Goal: Task Accomplishment & Management: Manage account settings

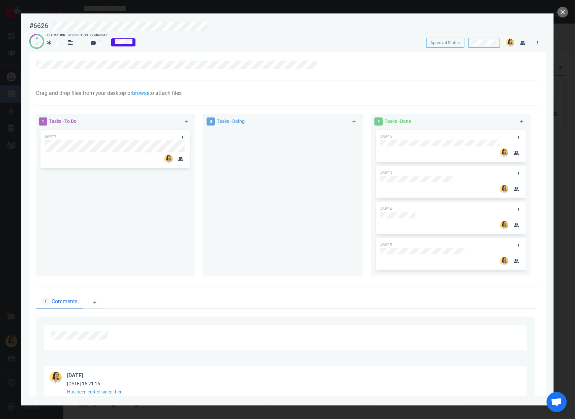
click at [197, 228] on div "1 Tasks - To Do #6573" at bounding box center [119, 196] width 168 height 172
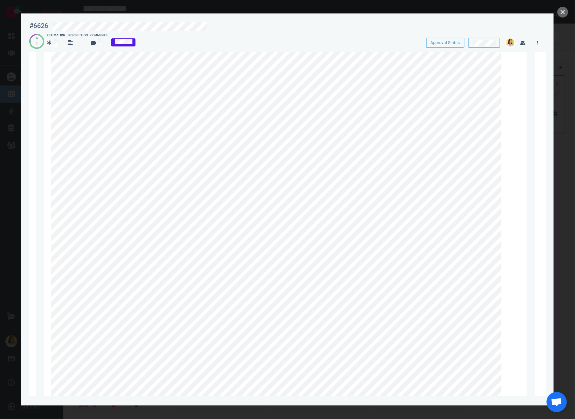
scroll to position [430, 0]
click at [561, 10] on button "close" at bounding box center [562, 12] width 11 height 11
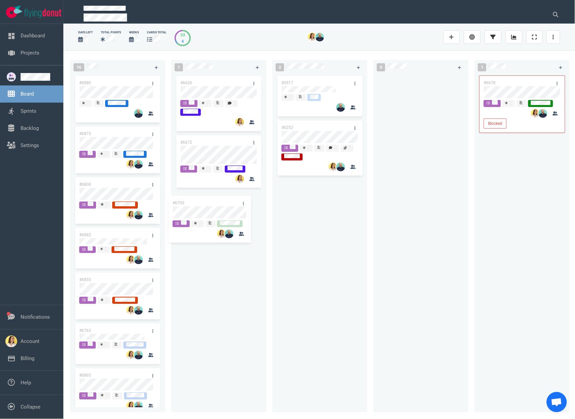
drag, startPoint x: 121, startPoint y: 85, endPoint x: 220, endPoint y: 206, distance: 156.6
click at [215, 205] on div "16 #6705 #6880 #6873 #6808 #6882 #6855 #6763 #6865 #6694 #6658 #6634 #6716 #680…" at bounding box center [318, 235] width 511 height 369
click at [379, 198] on div at bounding box center [420, 239] width 87 height 330
click at [210, 326] on div "#6626 #6672 #6897" at bounding box center [218, 239] width 87 height 330
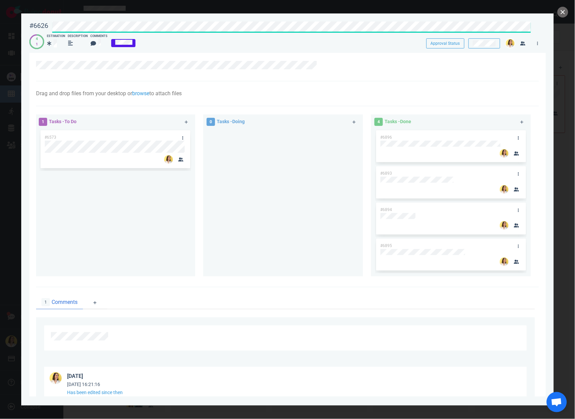
click at [12, 27] on div "#6626 Approval Status 4 1 Estimation Description Comments Approval Status Drag …" at bounding box center [287, 209] width 575 height 419
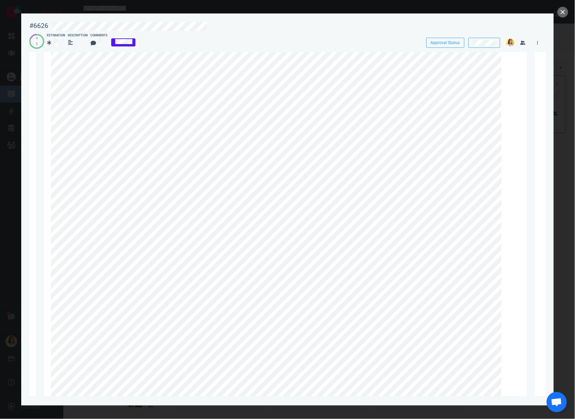
scroll to position [363, 0]
click at [566, 13] on button "close" at bounding box center [562, 12] width 11 height 11
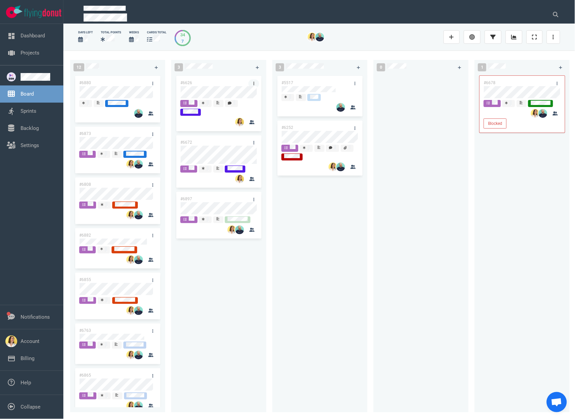
click at [254, 81] on link at bounding box center [253, 84] width 11 height 8
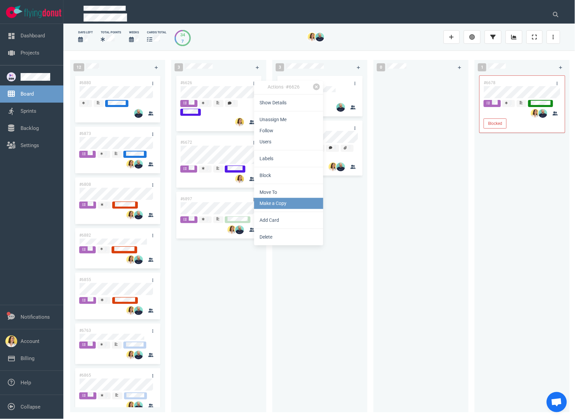
click at [298, 205] on link "Make a Copy" at bounding box center [288, 203] width 69 height 11
select select "sprint"
select select "after"
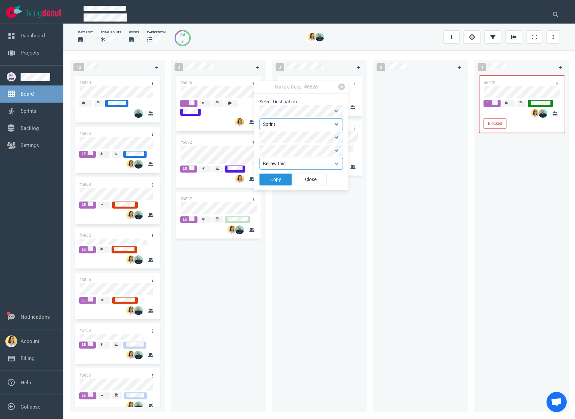
click at [283, 182] on button "Copy" at bounding box center [275, 180] width 32 height 12
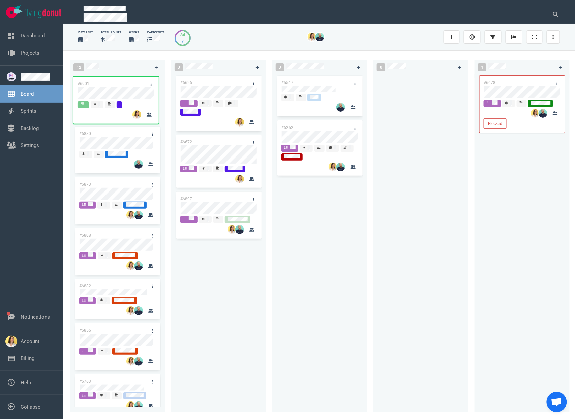
click at [114, 87] on div "12 #6880 #6873 #6808 #6882 #6855 #6763 #6865 #6694 #6658 #6634 #6716 #6807 #666…" at bounding box center [318, 235] width 511 height 369
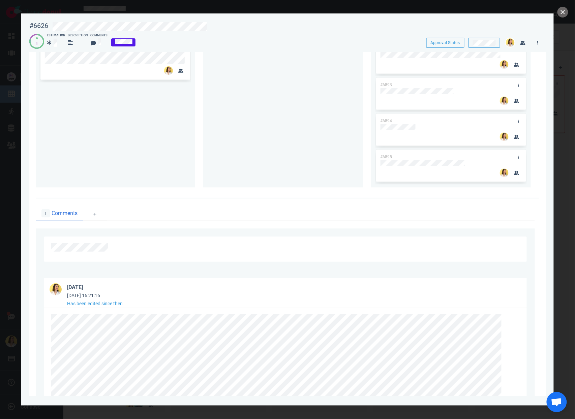
scroll to position [166, 0]
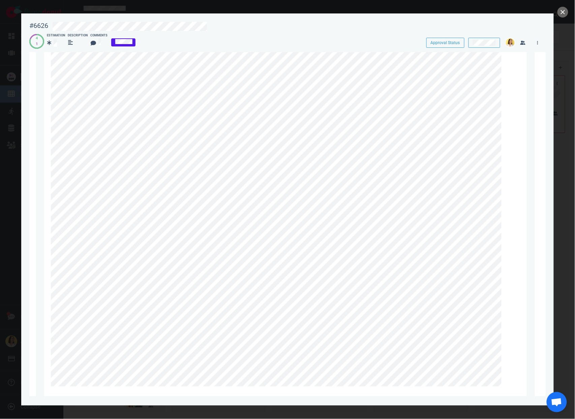
scroll to position [633, 0]
click at [155, 366] on div at bounding box center [285, 68] width 469 height 596
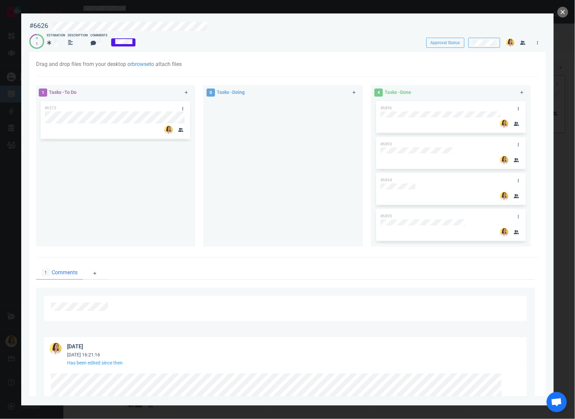
scroll to position [0, 0]
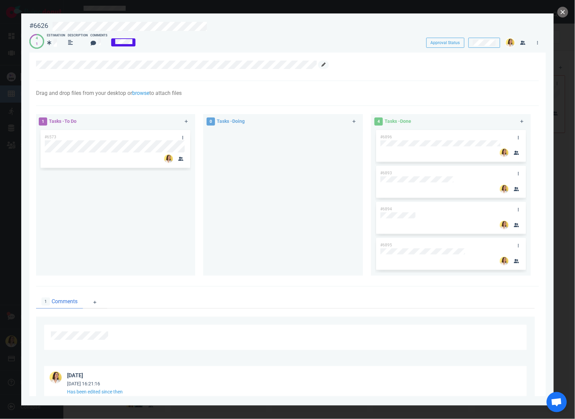
click at [324, 62] on link at bounding box center [323, 65] width 11 height 8
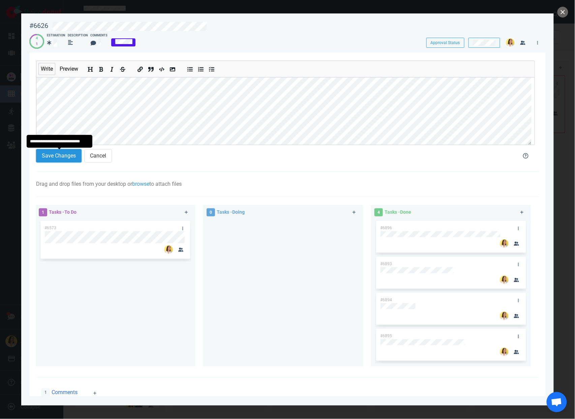
click at [56, 155] on button "Save Changes" at bounding box center [58, 155] width 45 height 13
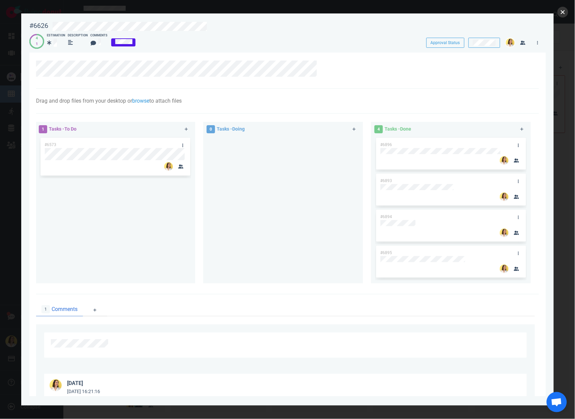
click at [560, 14] on button "close" at bounding box center [562, 12] width 11 height 11
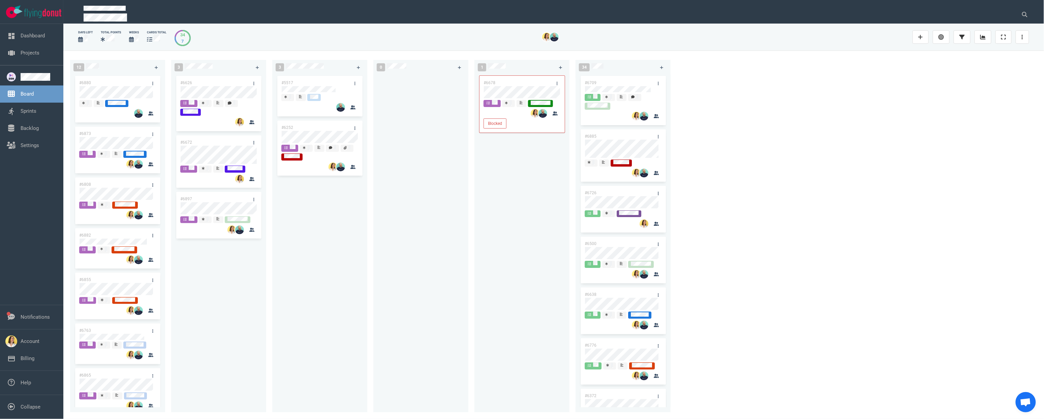
click at [292, 278] on div "#5517 #6252" at bounding box center [319, 239] width 87 height 330
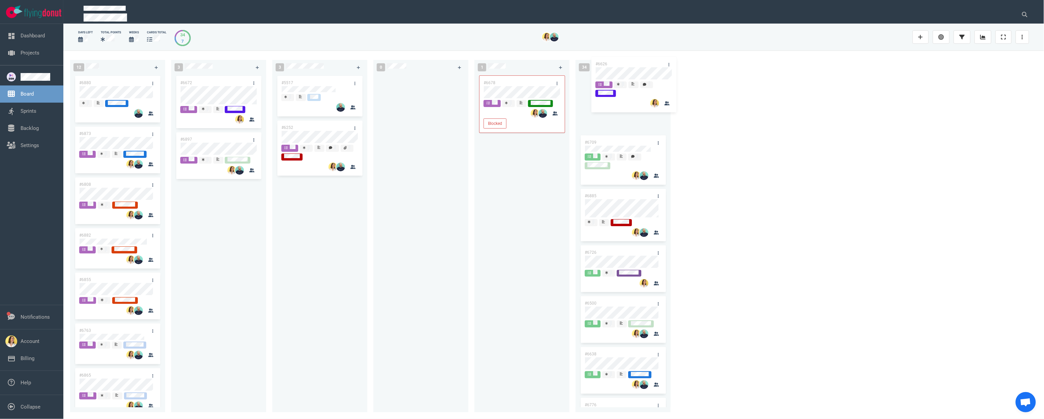
click at [574, 74] on div "12 #6880 #6873 #6808 #6882 #6855 #6763 #6865 #6694 #6658 #6634 #6716 #6807 #666…" at bounding box center [553, 235] width 980 height 369
click at [442, 237] on div at bounding box center [420, 239] width 87 height 330
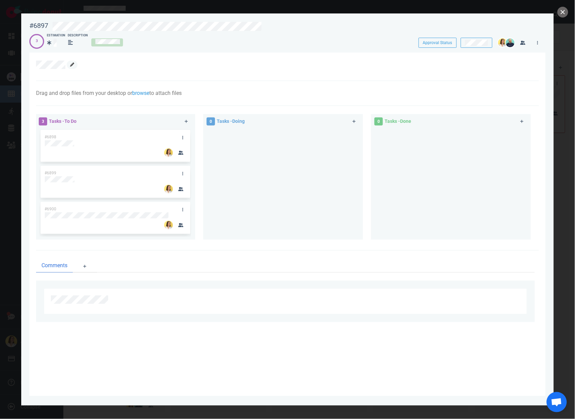
click at [72, 65] on icon at bounding box center [72, 65] width 4 height 4
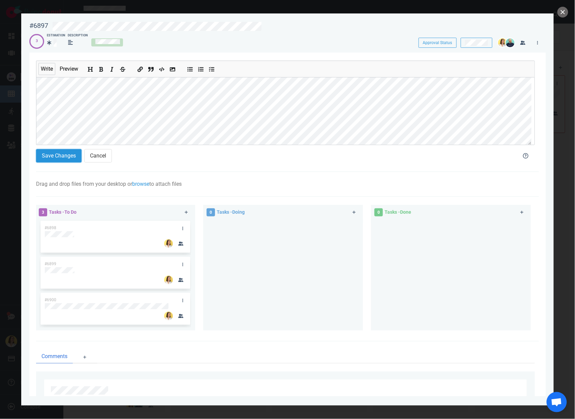
click at [72, 151] on button "Save Changes" at bounding box center [58, 155] width 45 height 13
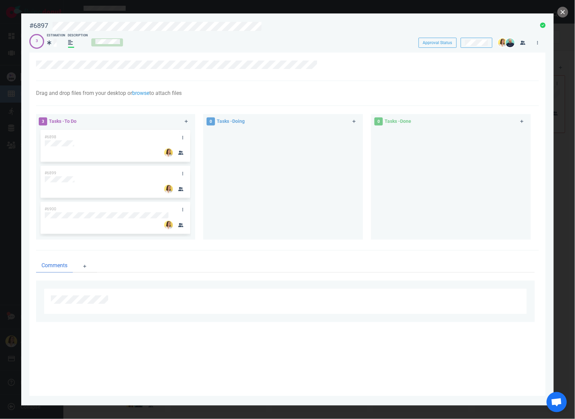
drag, startPoint x: 280, startPoint y: 169, endPoint x: 271, endPoint y: 171, distance: 9.0
click at [280, 168] on div at bounding box center [283, 182] width 152 height 106
click at [563, 10] on button "close" at bounding box center [562, 12] width 11 height 11
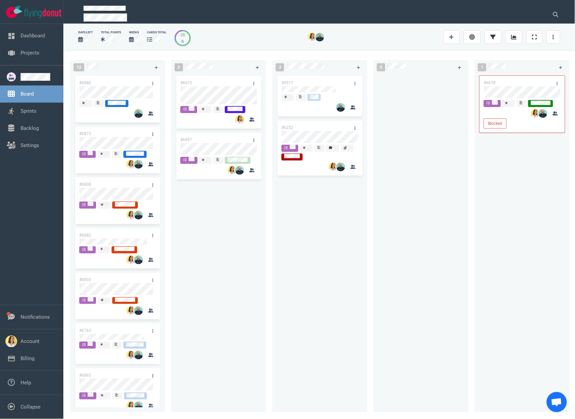
click at [378, 236] on div at bounding box center [420, 239] width 87 height 330
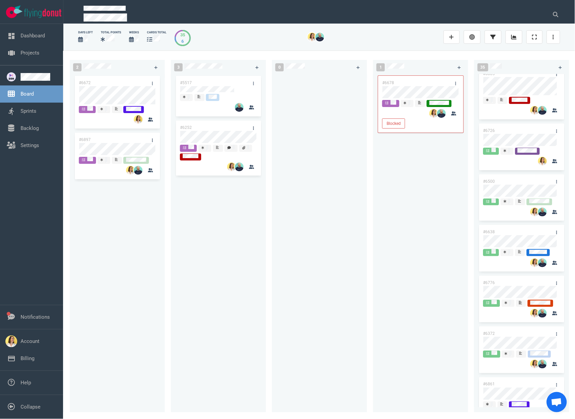
scroll to position [57, 0]
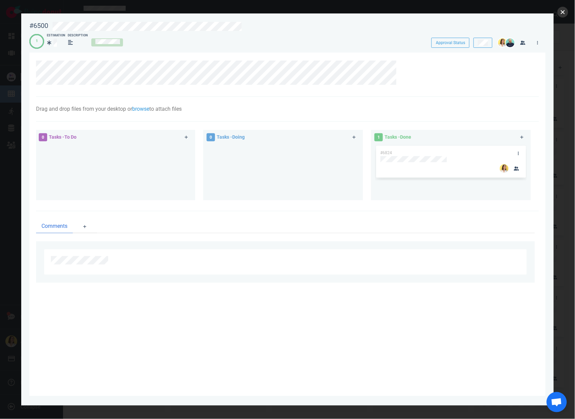
click at [565, 8] on button "close" at bounding box center [562, 12] width 11 height 11
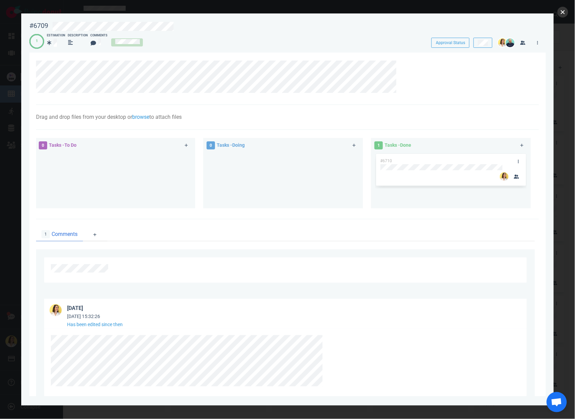
click at [563, 12] on button "close" at bounding box center [562, 12] width 11 height 11
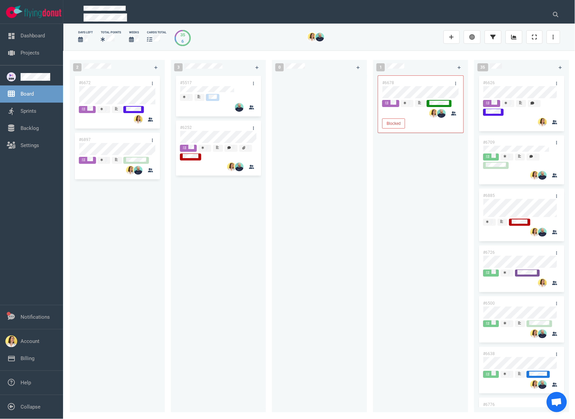
click at [331, 243] on div at bounding box center [319, 239] width 87 height 330
click at [117, 255] on div "#6672 #6897" at bounding box center [117, 239] width 87 height 330
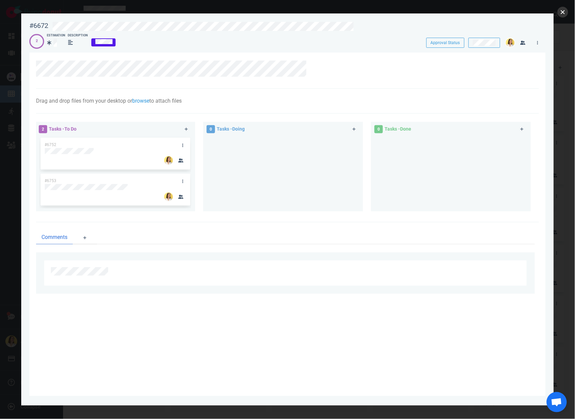
click at [563, 9] on button "close" at bounding box center [562, 12] width 11 height 11
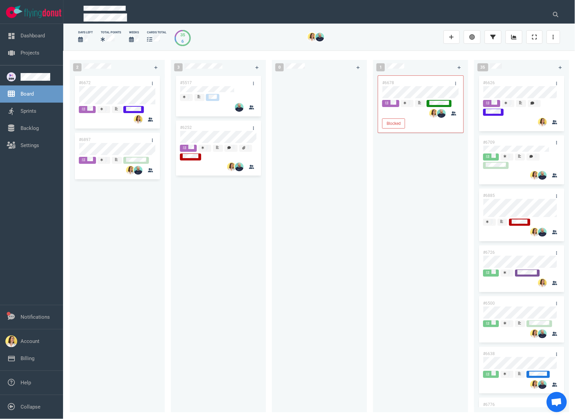
click at [245, 280] on div "#5517 #6252" at bounding box center [218, 239] width 87 height 330
click at [310, 196] on div at bounding box center [319, 239] width 87 height 330
click at [135, 70] on div "2" at bounding box center [110, 67] width 82 height 17
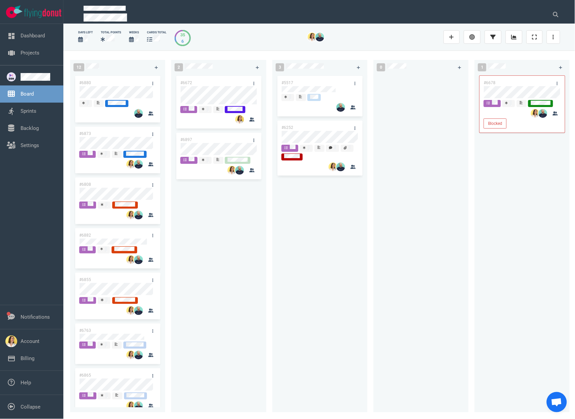
click at [255, 286] on div "#6672 #6897" at bounding box center [218, 239] width 87 height 330
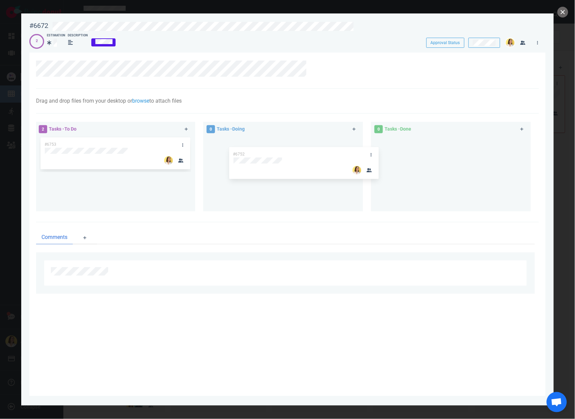
drag, startPoint x: 140, startPoint y: 149, endPoint x: 328, endPoint y: 159, distance: 188.6
click at [328, 159] on div "2 Tasks - To Do #6752 #6753 #6752 0 Tasks - Doing 0 Tasks - Done" at bounding box center [285, 168] width 507 height 100
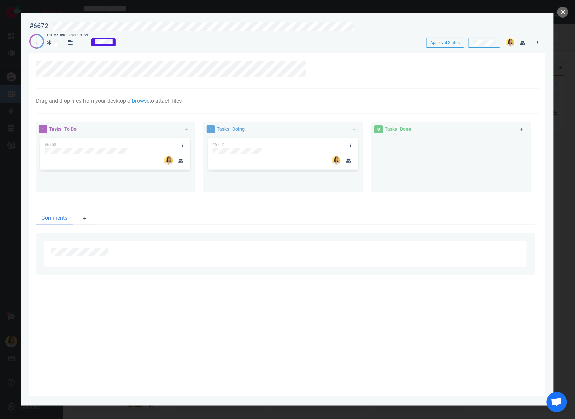
click at [570, 15] on div at bounding box center [287, 209] width 575 height 419
click at [561, 14] on button "close" at bounding box center [562, 12] width 11 height 11
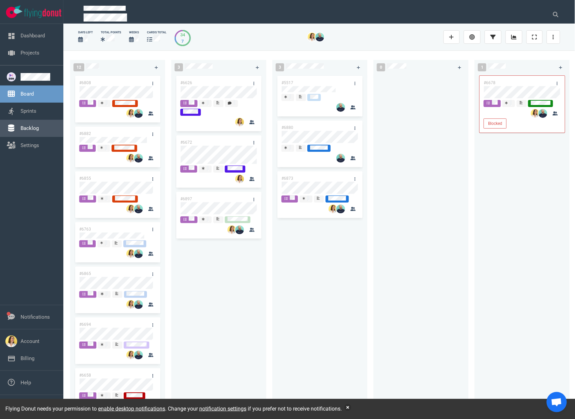
click at [30, 131] on link "Backlog" at bounding box center [30, 128] width 18 height 6
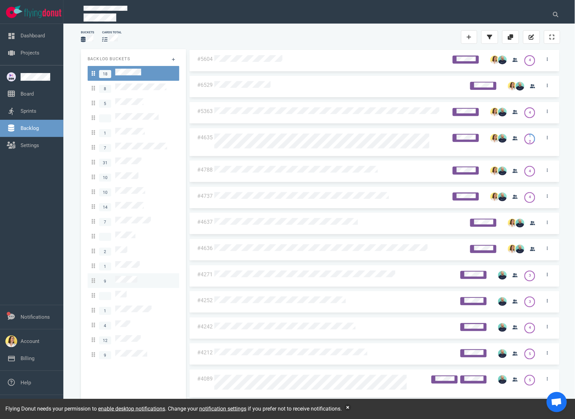
click at [138, 276] on div "9" at bounding box center [134, 280] width 84 height 9
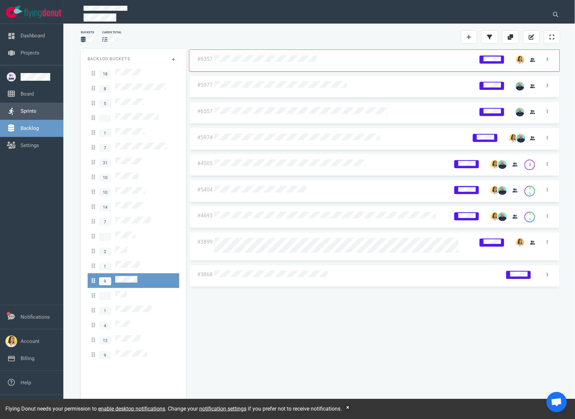
click at [28, 110] on link "Sprints" at bounding box center [29, 111] width 16 height 6
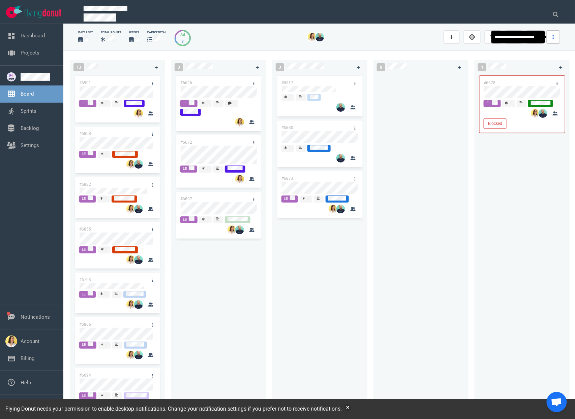
click at [550, 36] on link at bounding box center [552, 36] width 13 height 13
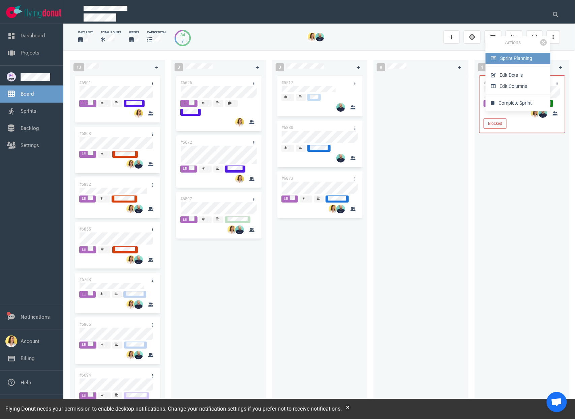
click at [529, 60] on span "Sprint Planning" at bounding box center [516, 58] width 32 height 5
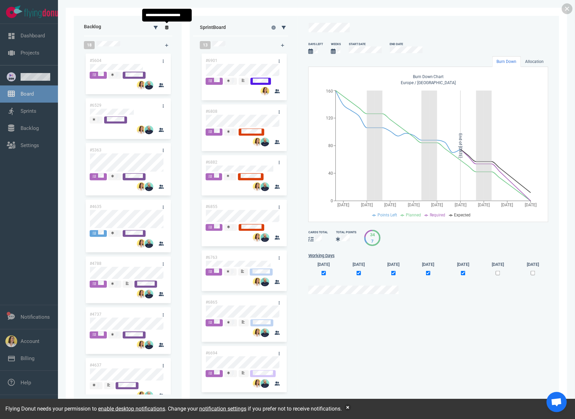
click at [166, 26] on icon at bounding box center [167, 28] width 4 height 4
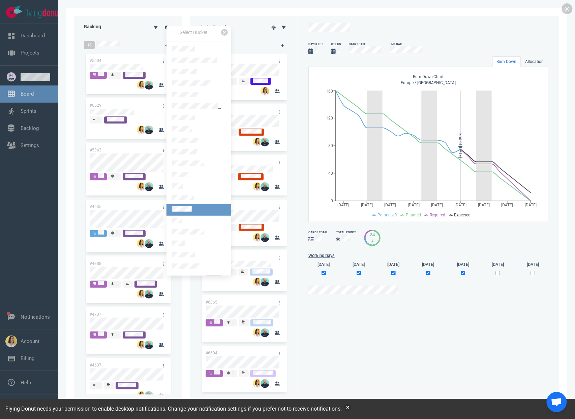
click at [193, 206] on link at bounding box center [198, 209] width 65 height 11
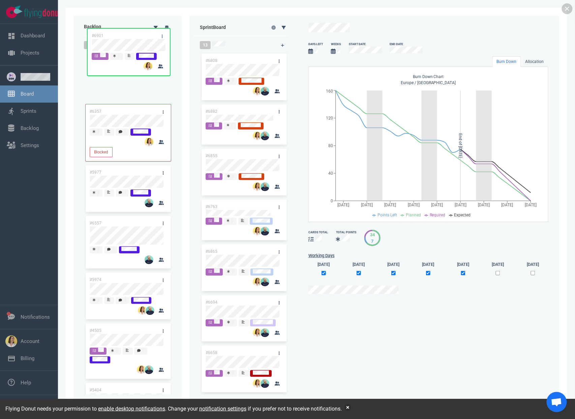
click at [126, 41] on div "Backlog 9 #6357 Blocked #5977 #6557 #5974 #4505 #5404 #4693 #3899 #3868 Sprint …" at bounding box center [316, 210] width 485 height 388
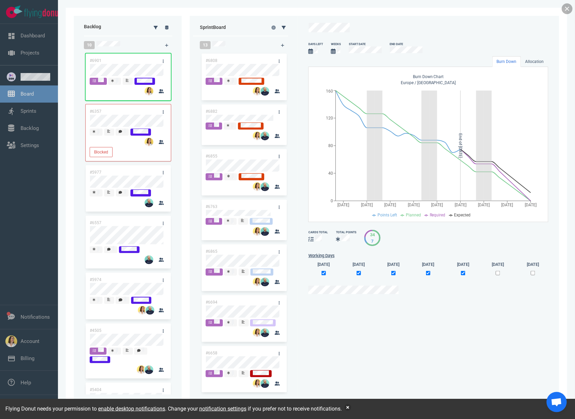
click at [570, 11] on link at bounding box center [567, 8] width 11 height 11
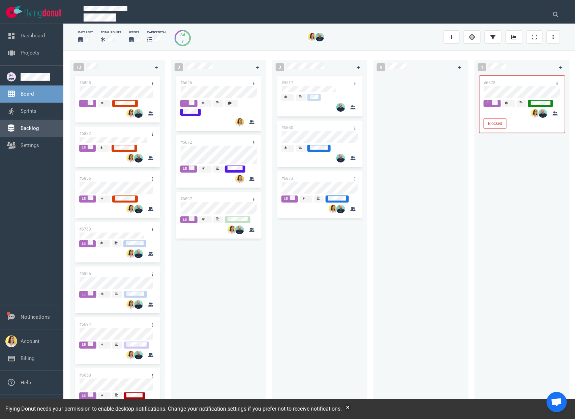
click at [21, 131] on link "Backlog" at bounding box center [30, 128] width 18 height 6
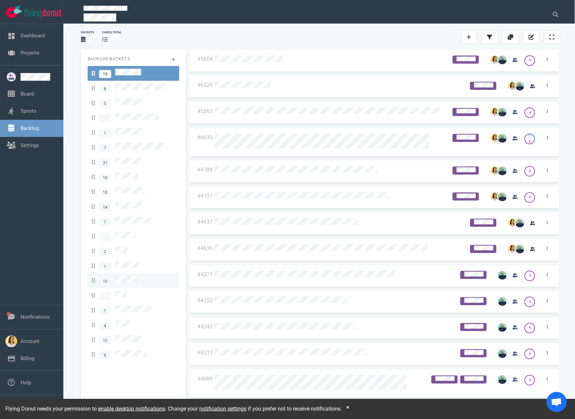
click at [131, 276] on span "10" at bounding box center [115, 280] width 46 height 9
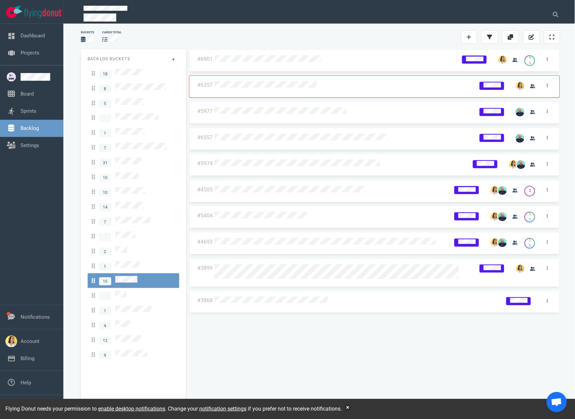
click at [276, 66] on div at bounding box center [334, 59] width 243 height 16
click at [277, 63] on div at bounding box center [333, 59] width 239 height 9
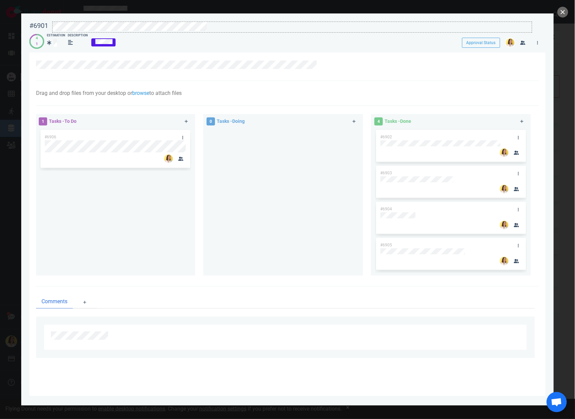
click at [212, 31] on div at bounding box center [292, 31] width 479 height 1
click at [261, 33] on div "#6901 Approval Status 4 1 Estimation Description Approval Status" at bounding box center [287, 33] width 516 height 30
click at [515, 135] on link at bounding box center [518, 137] width 11 height 8
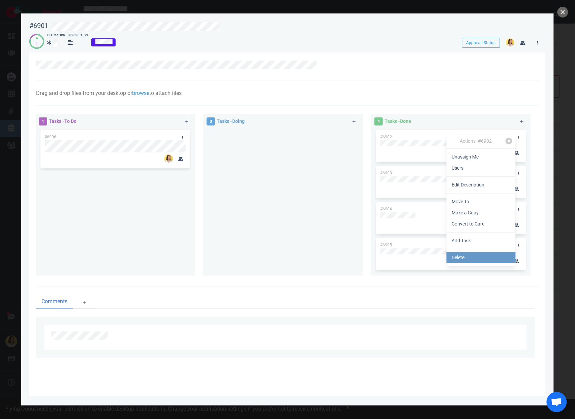
click at [477, 255] on link "Delete" at bounding box center [480, 257] width 69 height 11
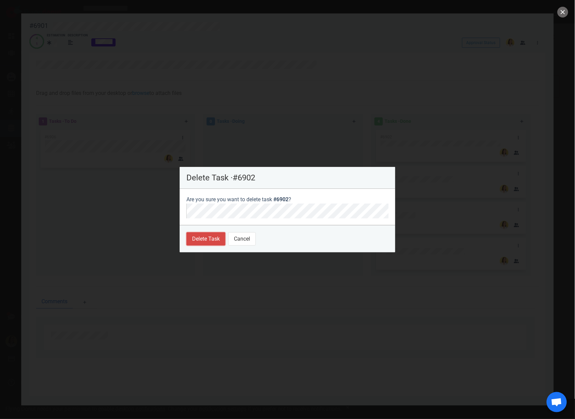
click at [208, 244] on button "Delete Task" at bounding box center [205, 238] width 39 height 13
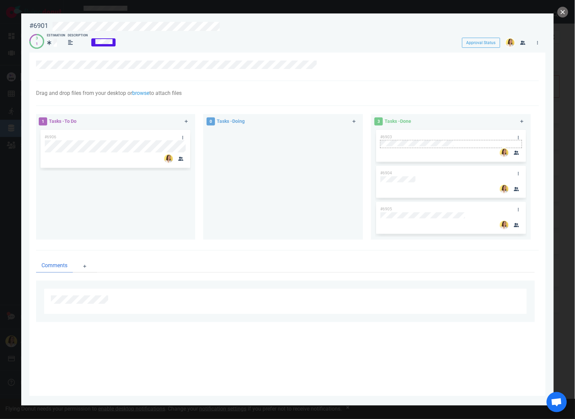
click at [518, 140] on div at bounding box center [450, 144] width 141 height 8
click at [520, 136] on link at bounding box center [518, 137] width 11 height 8
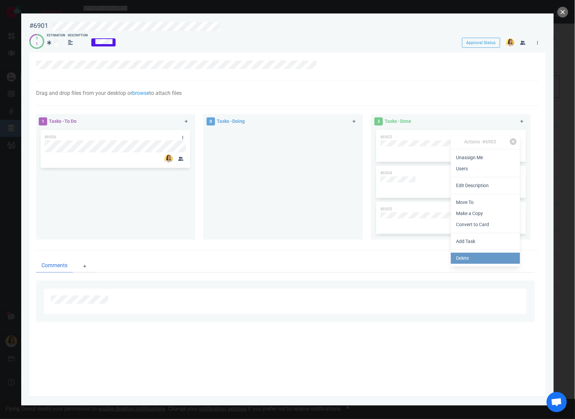
click at [486, 260] on link "Delete" at bounding box center [485, 258] width 69 height 11
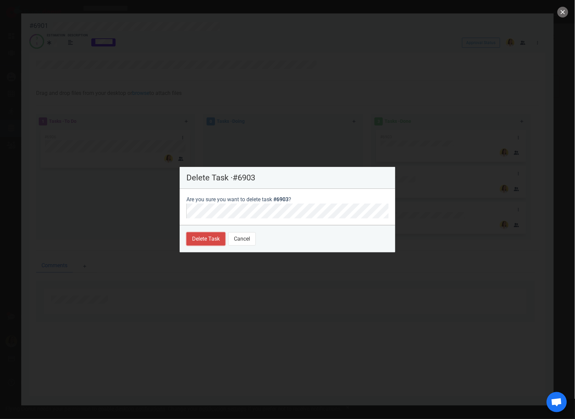
click at [205, 238] on button "Delete Task" at bounding box center [205, 238] width 39 height 13
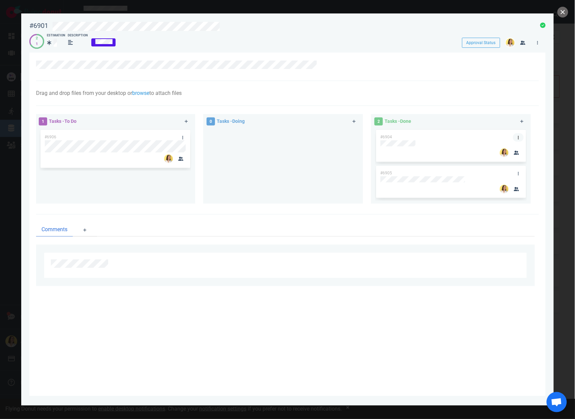
click at [519, 135] on link at bounding box center [518, 137] width 11 height 8
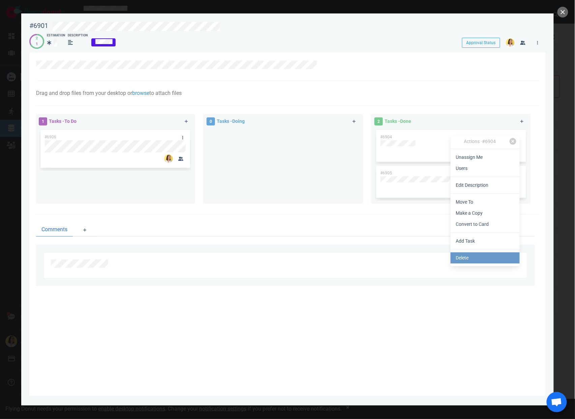
click at [471, 257] on link "Delete" at bounding box center [484, 258] width 69 height 11
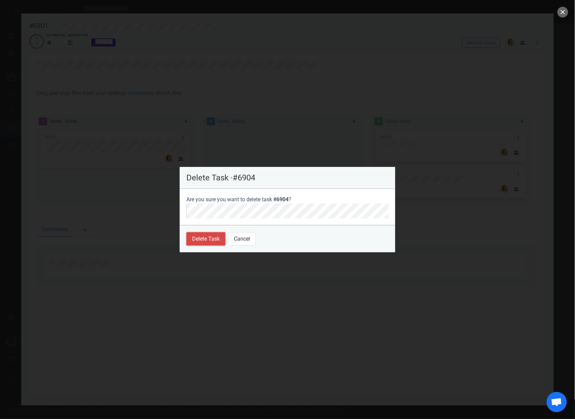
click at [216, 237] on button "Delete Task" at bounding box center [205, 238] width 39 height 13
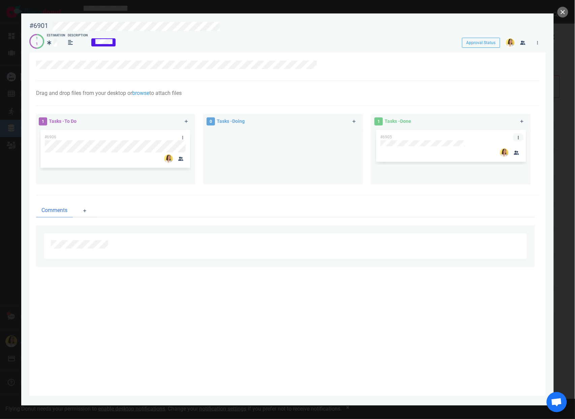
click at [520, 139] on link at bounding box center [518, 137] width 11 height 8
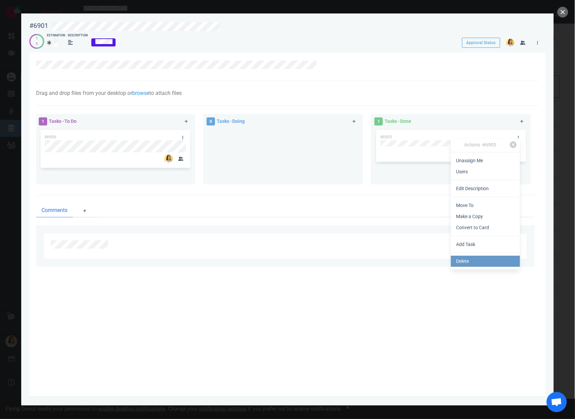
click at [467, 257] on link "Delete" at bounding box center [485, 261] width 69 height 11
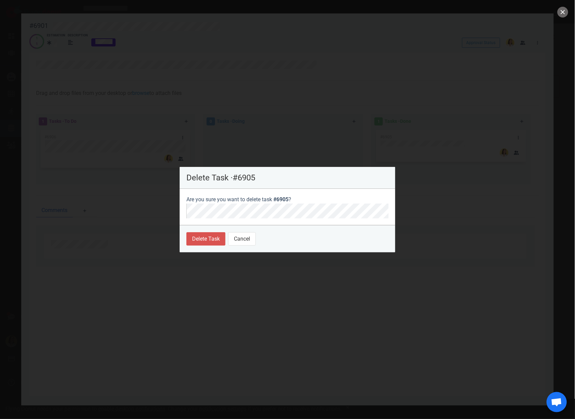
click at [177, 238] on div at bounding box center [287, 209] width 575 height 419
click at [213, 236] on button "Delete Task" at bounding box center [205, 238] width 39 height 13
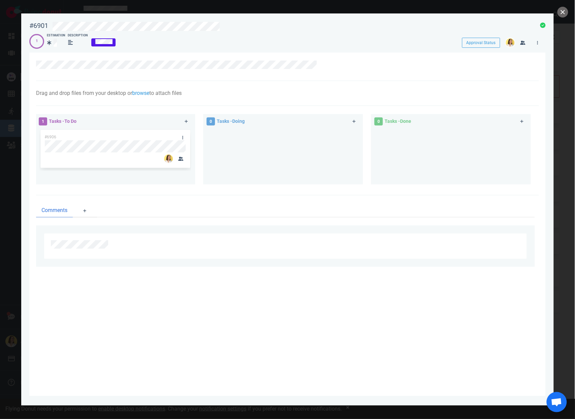
click at [346, 219] on div "Comments" at bounding box center [287, 236] width 503 height 80
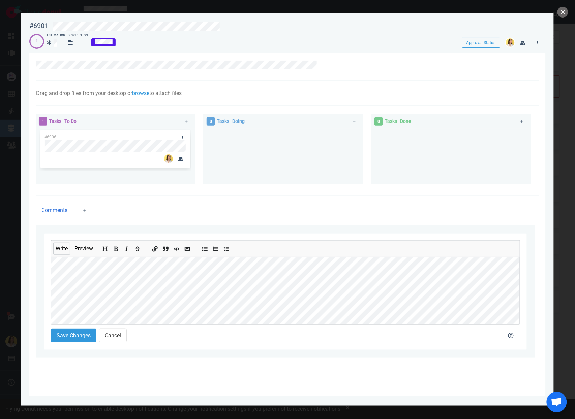
scroll to position [509, 0]
click at [85, 335] on button "Save Changes" at bounding box center [73, 335] width 45 height 13
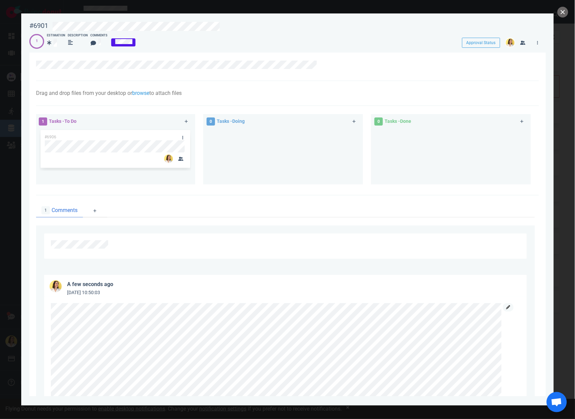
click at [511, 307] on link at bounding box center [508, 308] width 11 height 8
click at [120, 309] on button "Add bold text" at bounding box center [116, 310] width 9 height 7
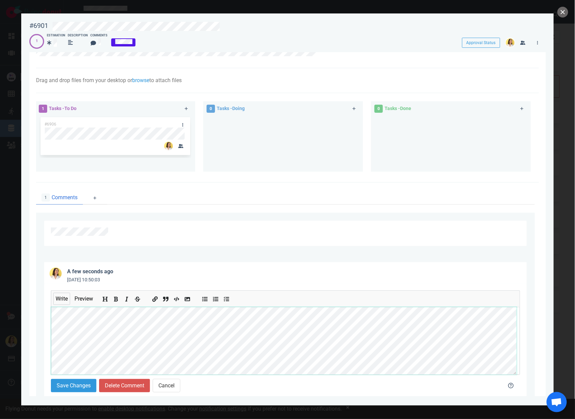
scroll to position [39, 0]
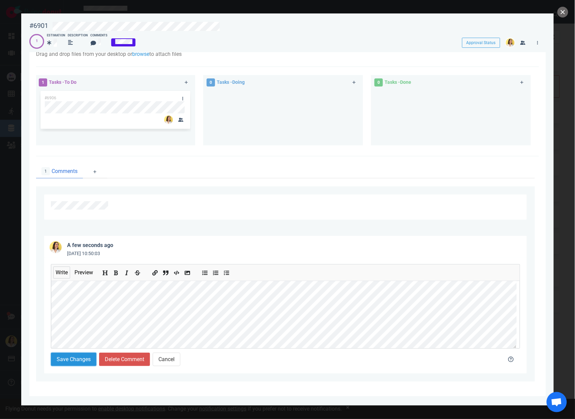
click at [76, 361] on button "Save Changes" at bounding box center [73, 359] width 45 height 13
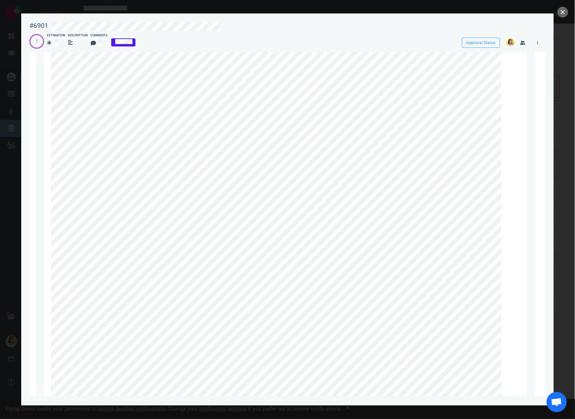
scroll to position [101, 0]
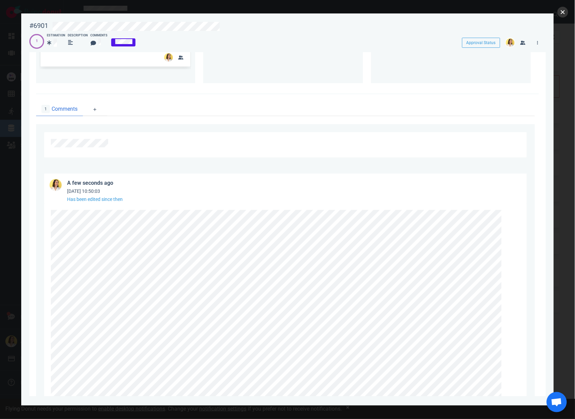
click at [565, 13] on button "close" at bounding box center [562, 12] width 11 height 11
